Goal: Information Seeking & Learning: Learn about a topic

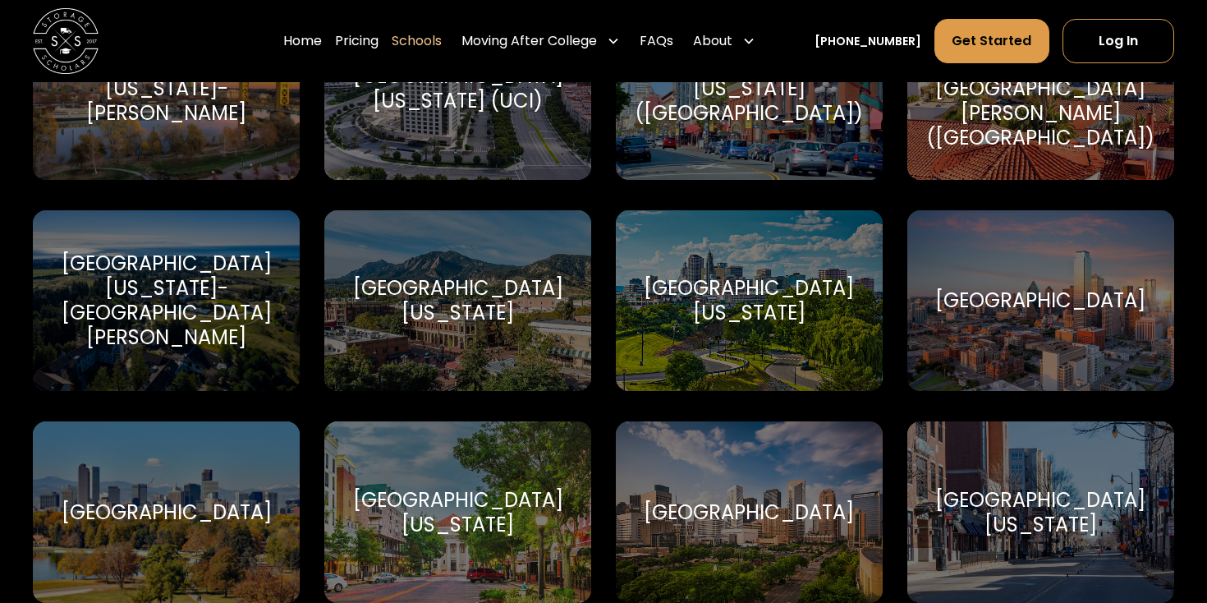
scroll to position [7802, 0]
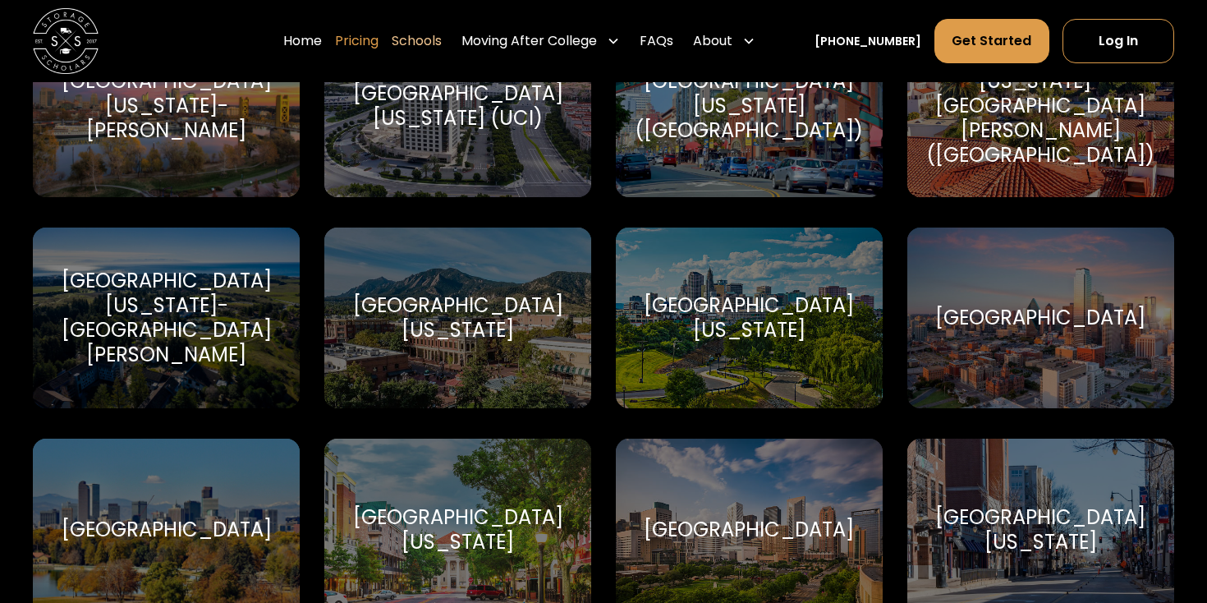
click at [364, 45] on link "Pricing" at bounding box center [357, 41] width 44 height 46
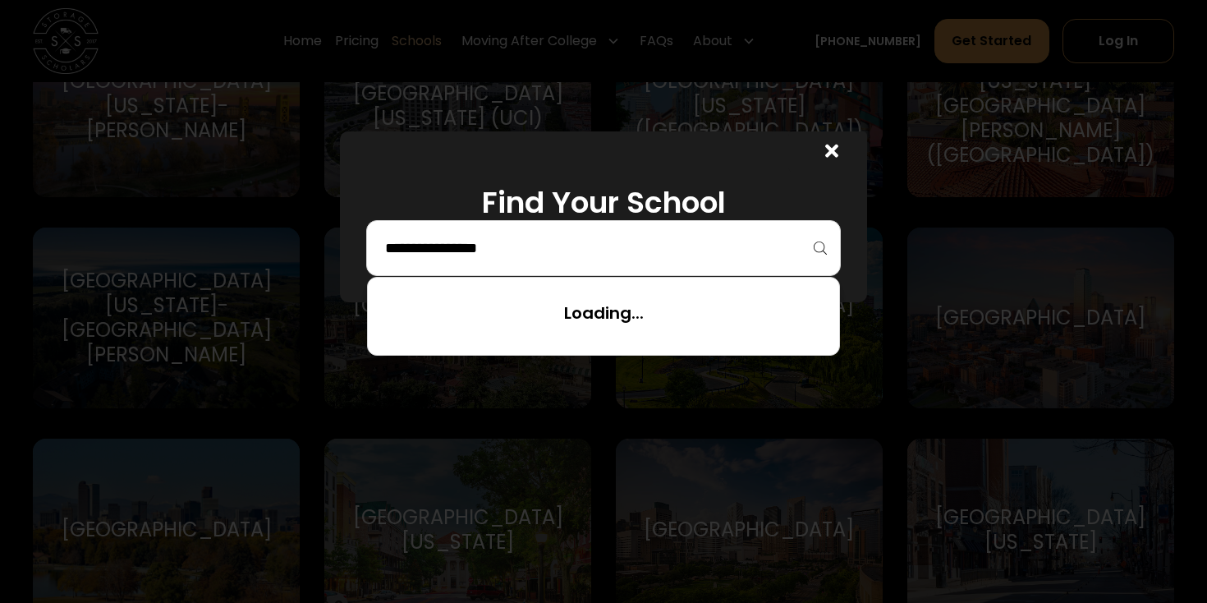
click at [650, 241] on input "search" at bounding box center [603, 248] width 440 height 28
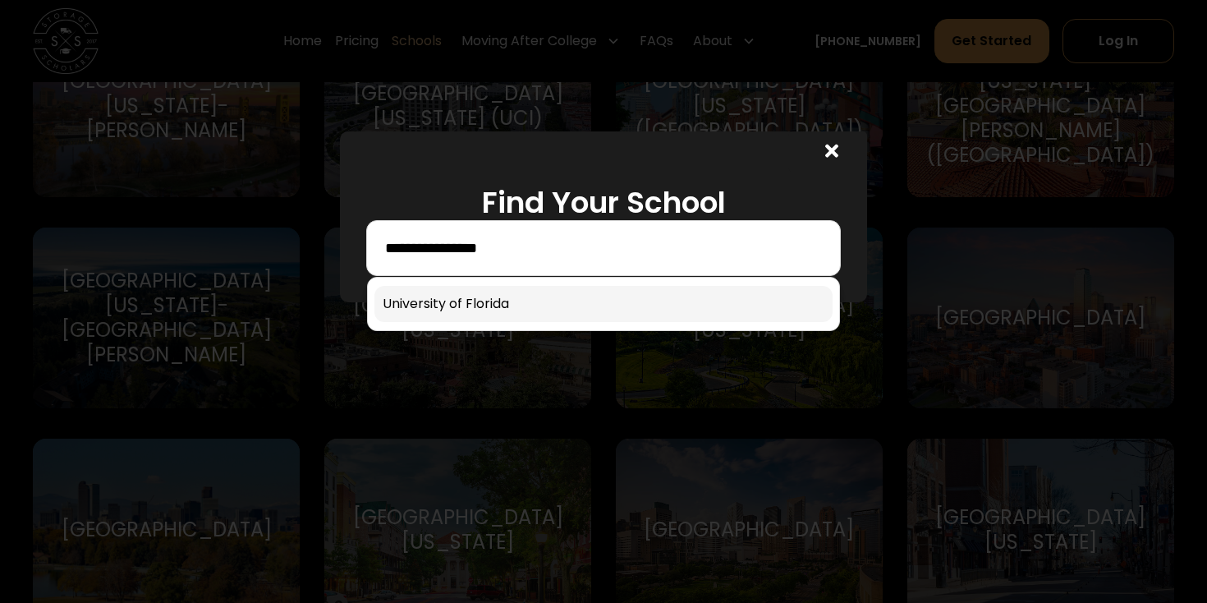
type input "**********"
click at [619, 288] on link at bounding box center [603, 304] width 458 height 36
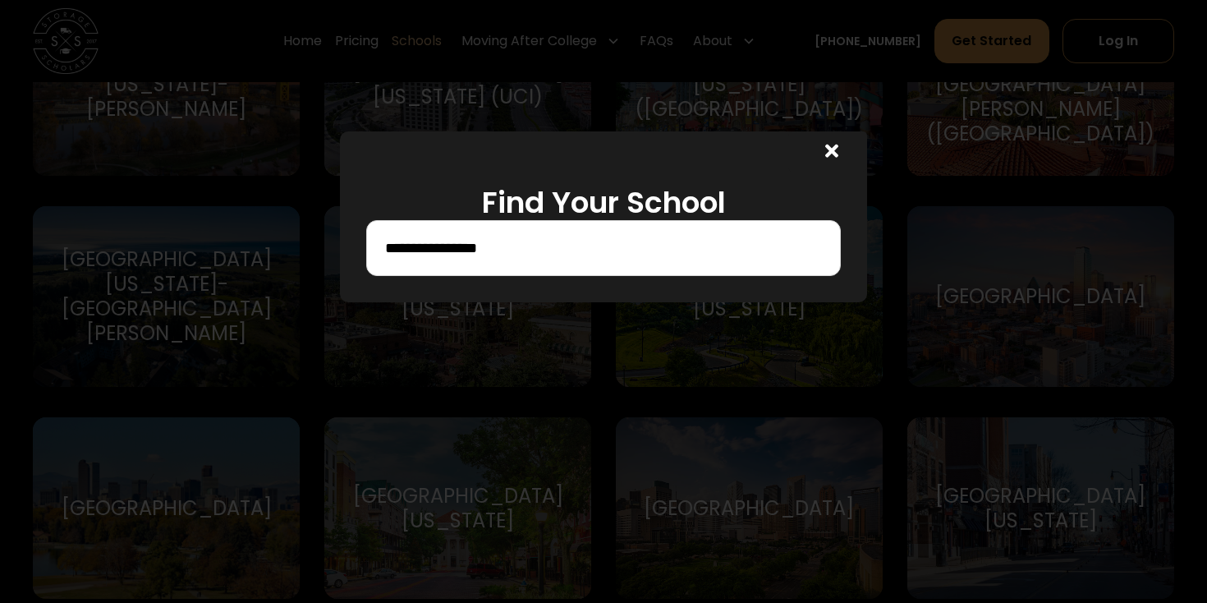
scroll to position [7916, 0]
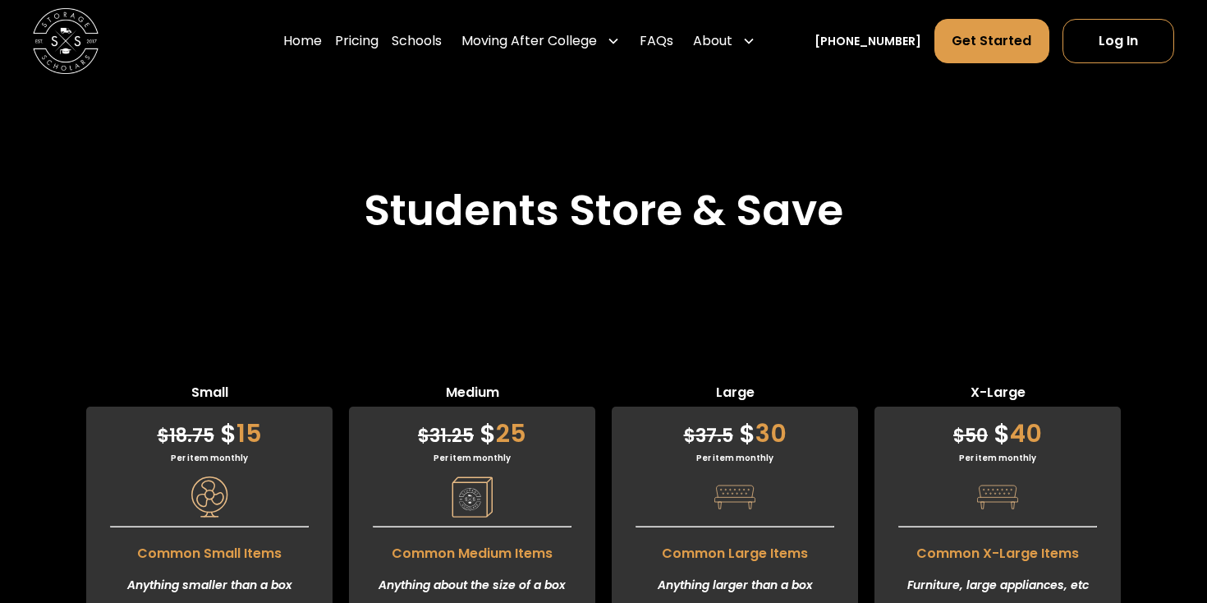
scroll to position [3808, 0]
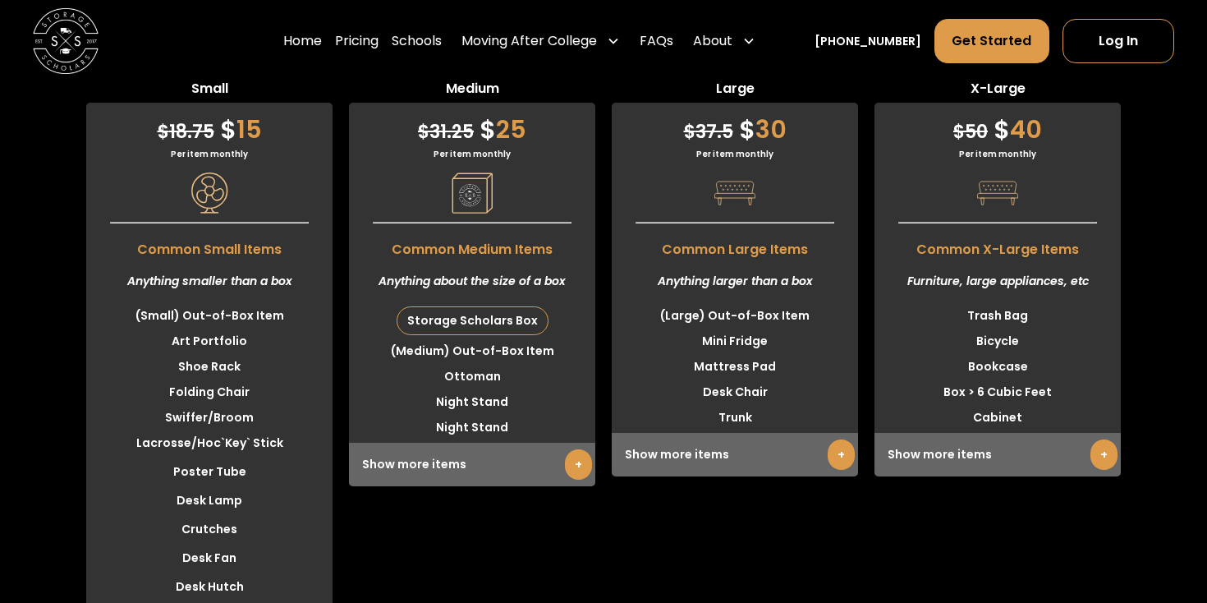
scroll to position [3940, 0]
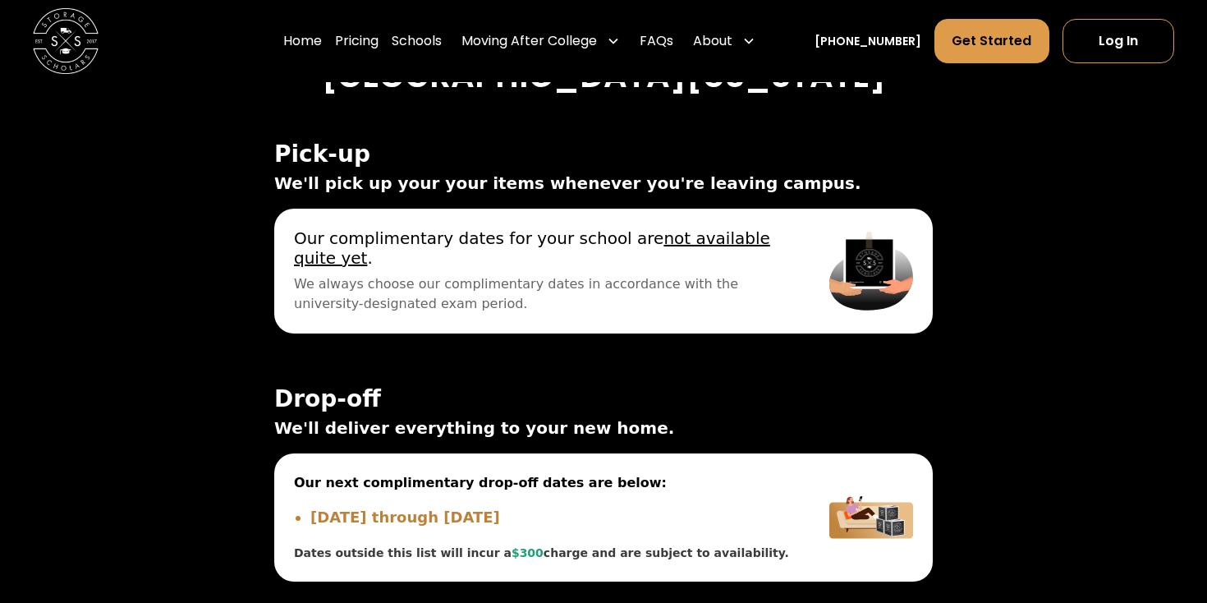
scroll to position [6101, 0]
